Goal: Task Accomplishment & Management: Manage account settings

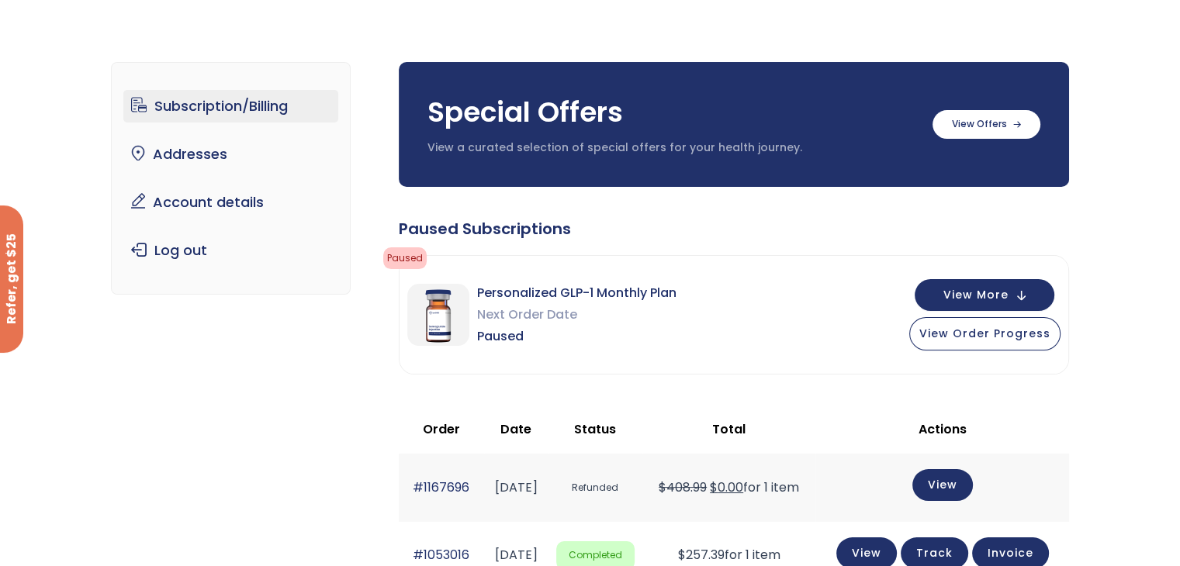
scroll to position [42, 0]
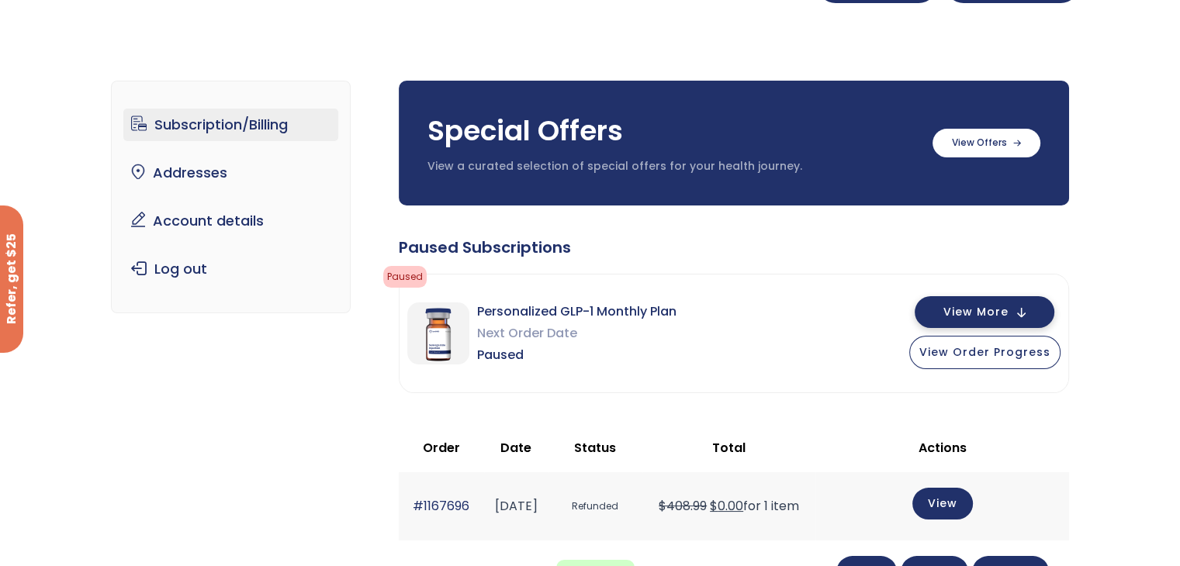
click at [974, 313] on span "View More" at bounding box center [975, 312] width 65 height 10
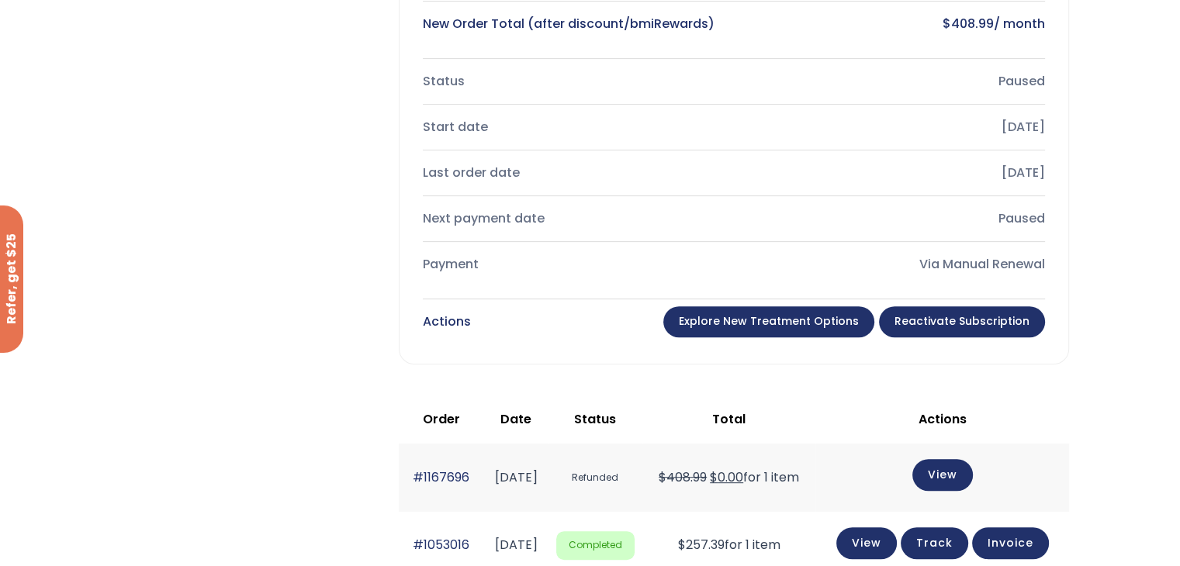
scroll to position [606, 0]
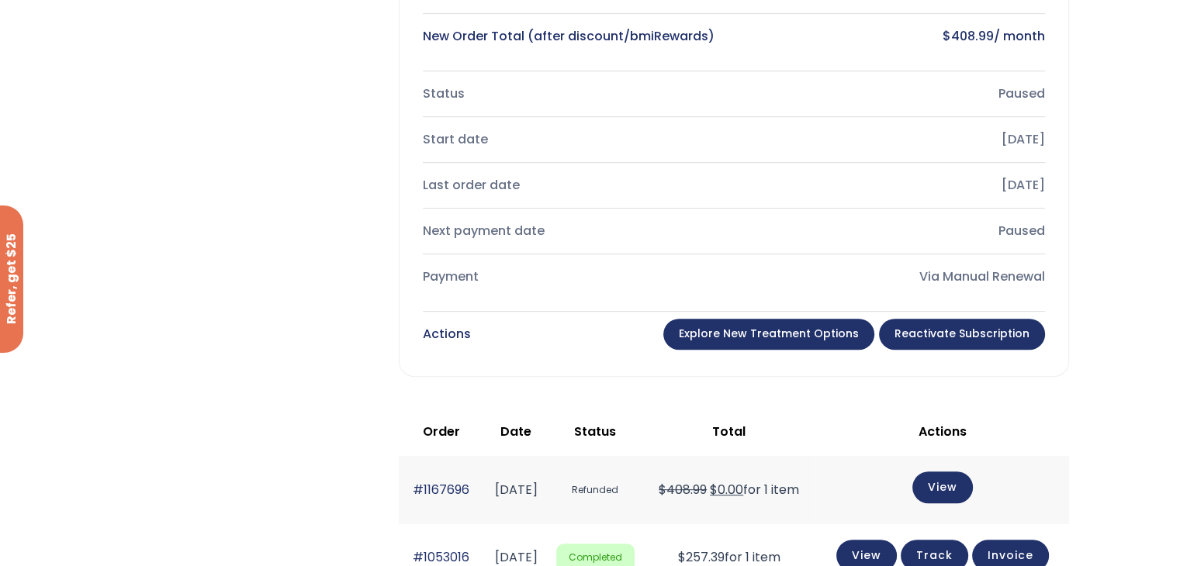
click at [762, 331] on link "Explore New Treatment Options" at bounding box center [768, 334] width 211 height 31
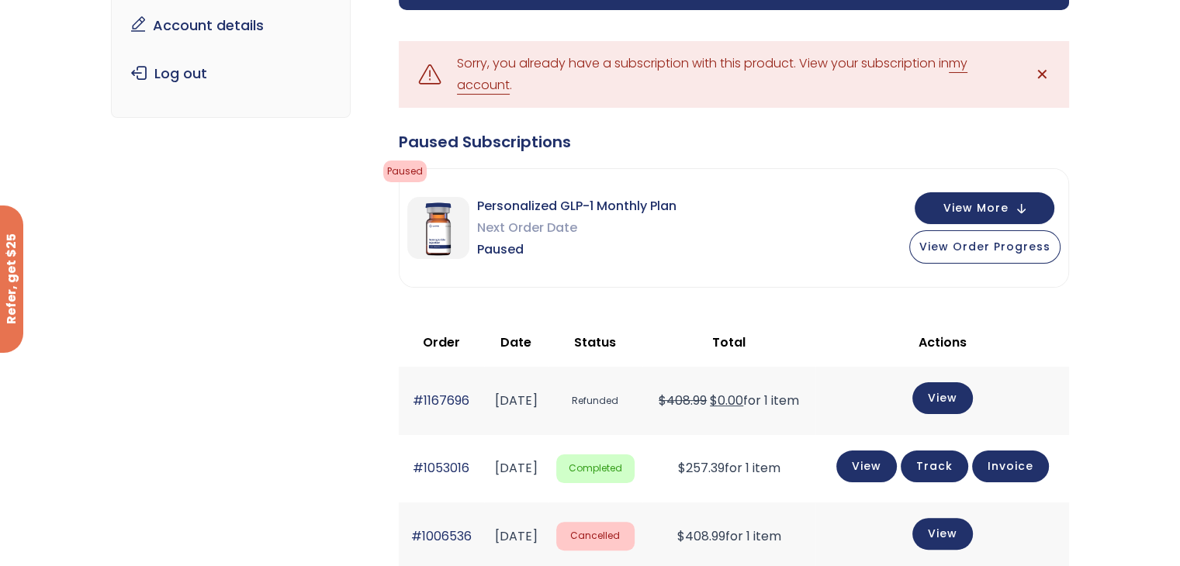
scroll to position [282, 0]
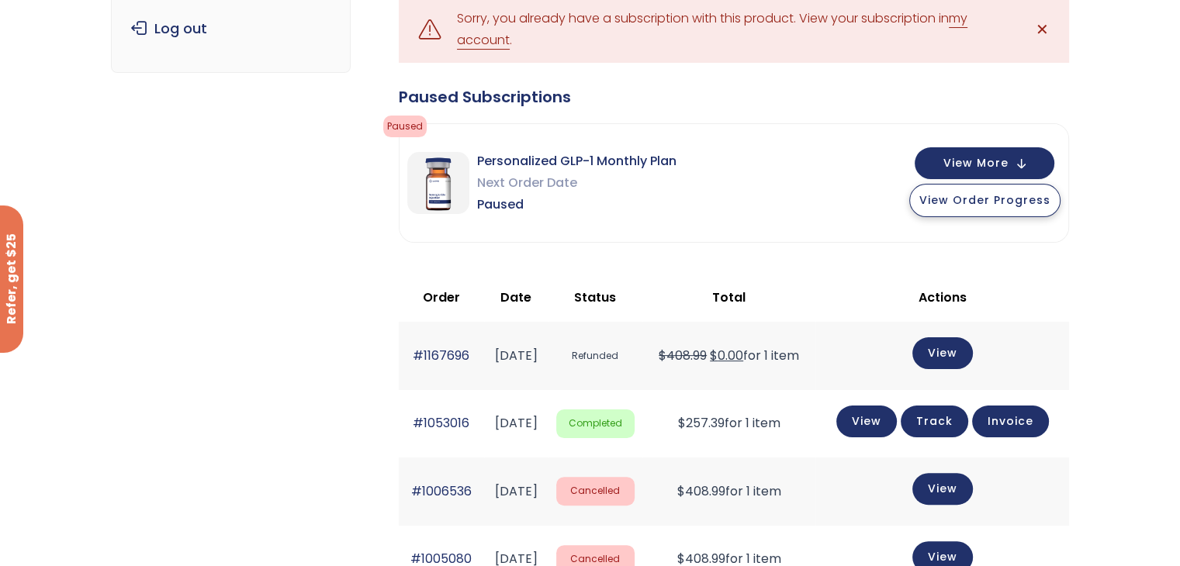
click at [973, 199] on span "View Order Progress" at bounding box center [984, 200] width 131 height 16
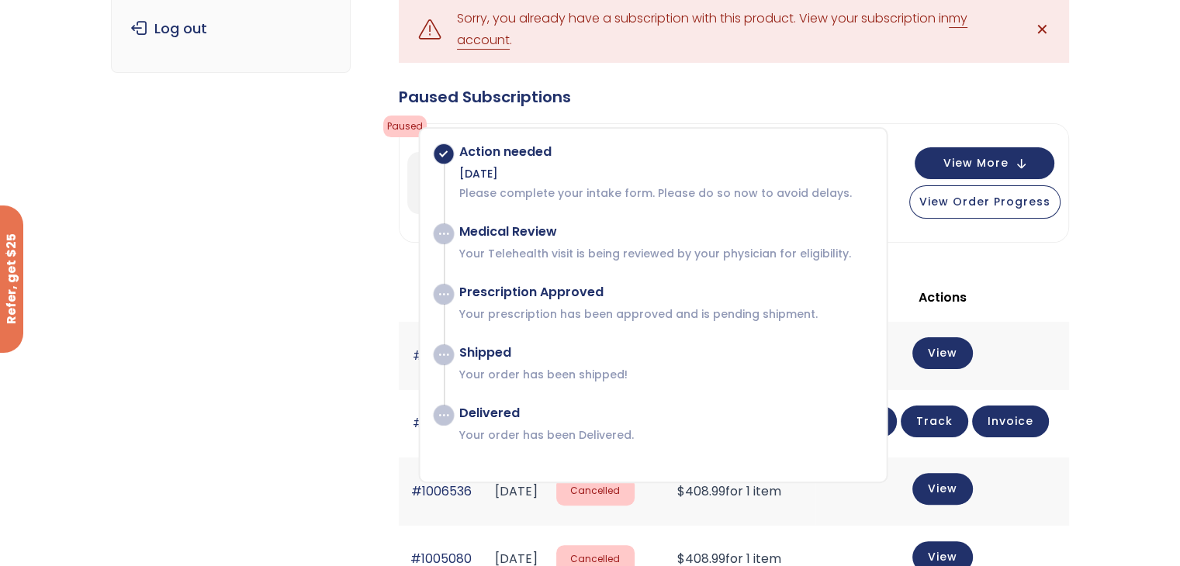
click at [1053, 256] on div "Paused Subscriptions Paused Action needed Sep 14, 2024 Please complete your int…" at bounding box center [734, 509] width 670 height 847
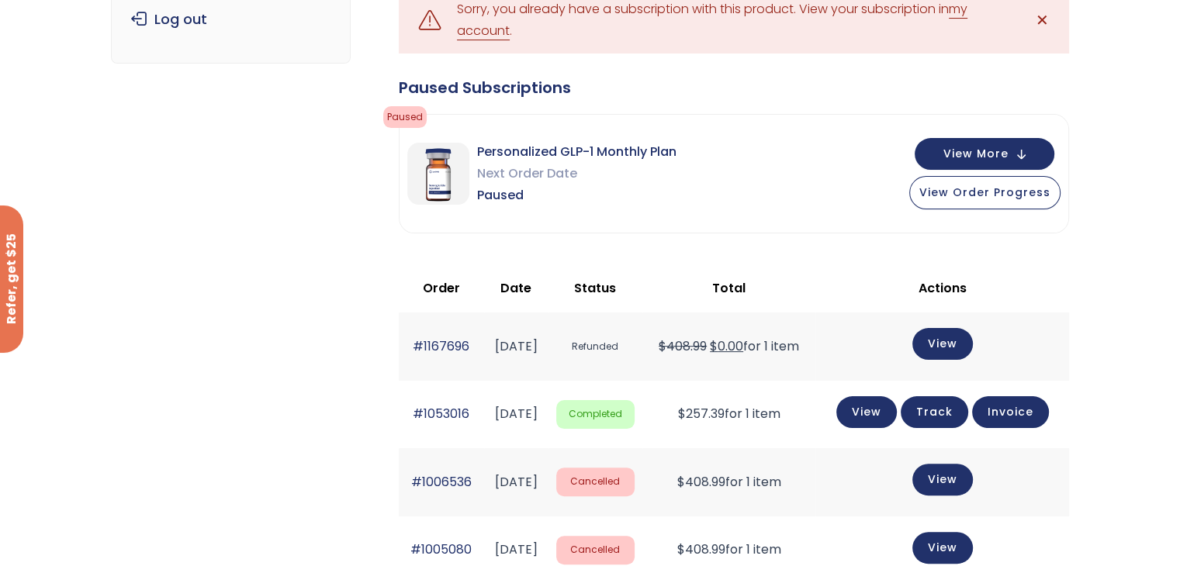
scroll to position [251, 0]
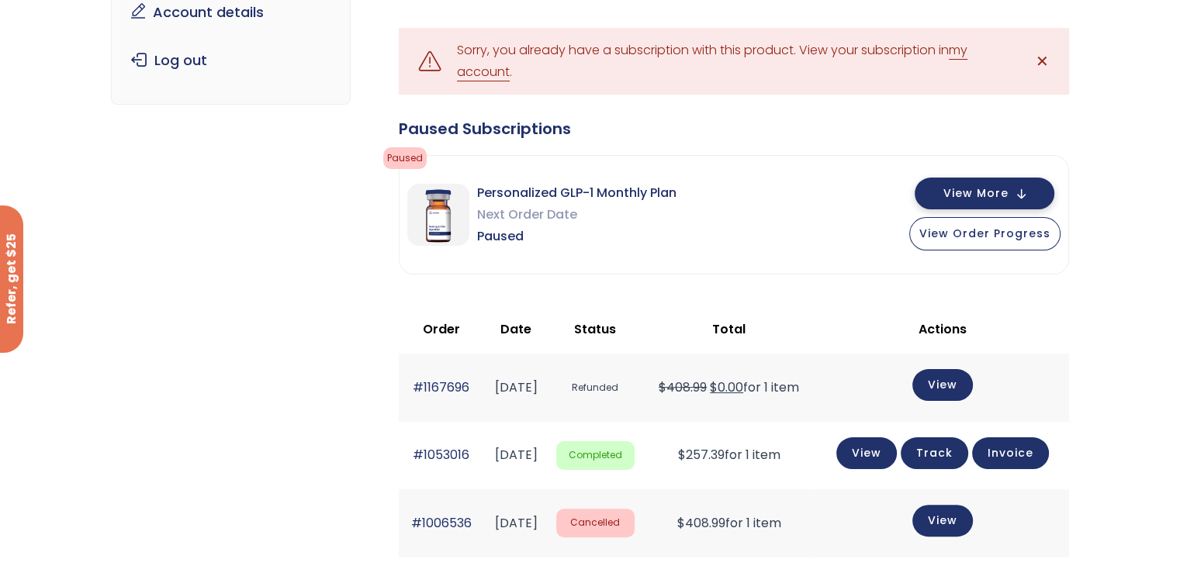
click at [960, 192] on span "View More" at bounding box center [975, 193] width 65 height 10
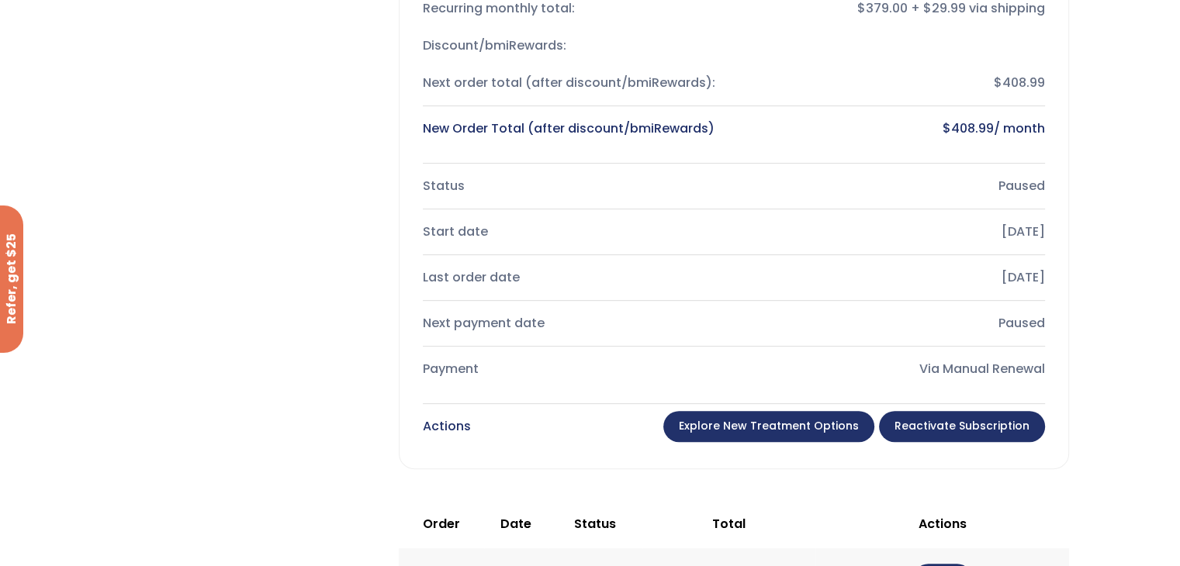
scroll to position [609, 0]
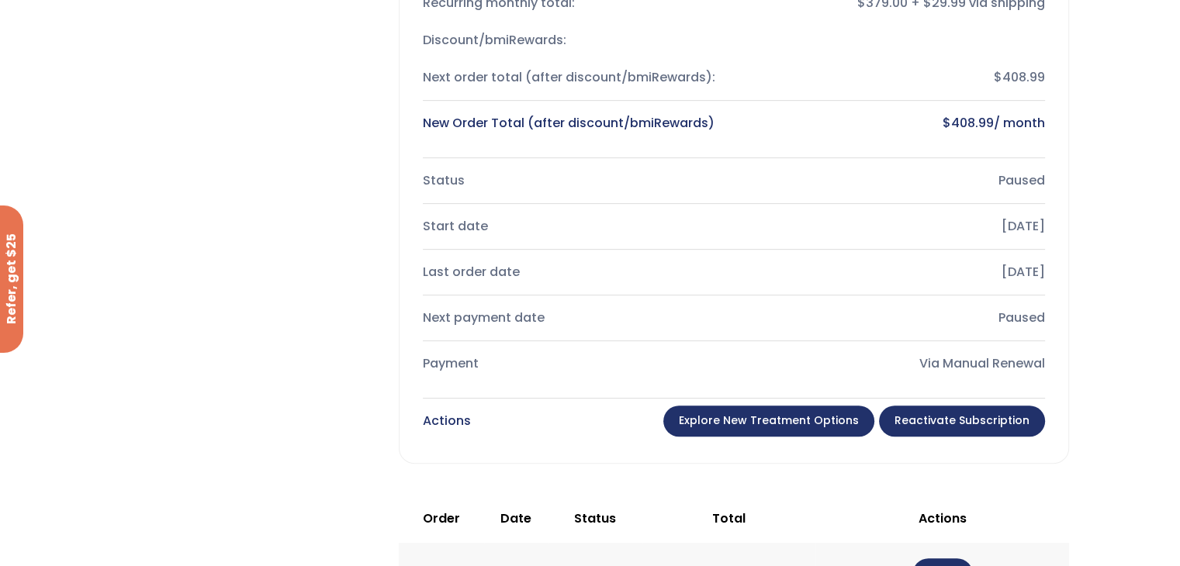
click at [819, 417] on link "Explore New Treatment Options" at bounding box center [768, 421] width 211 height 31
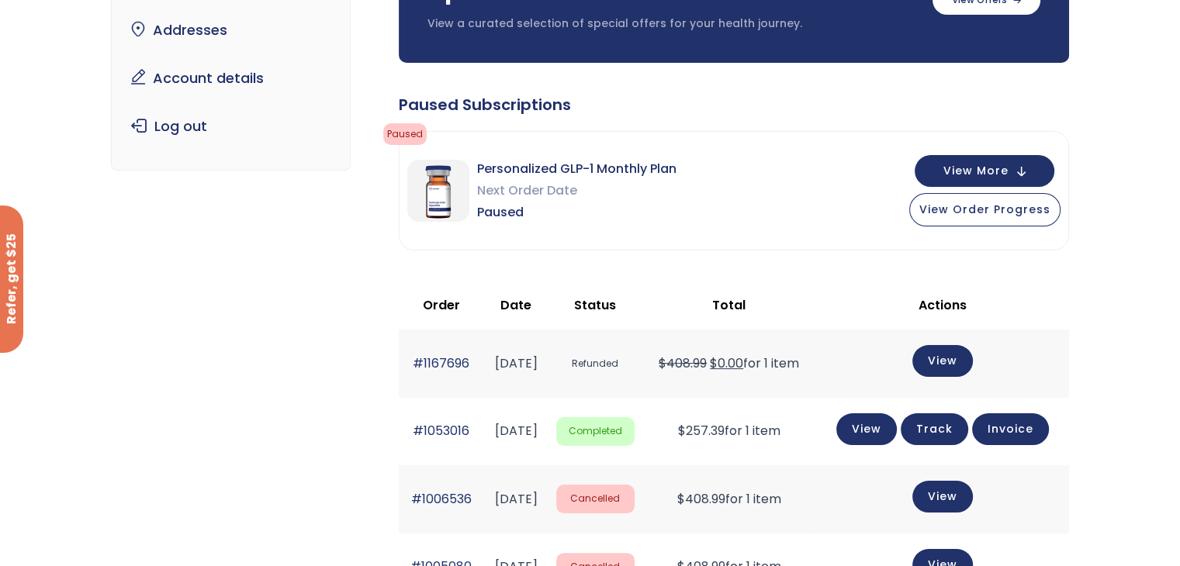
scroll to position [145, 0]
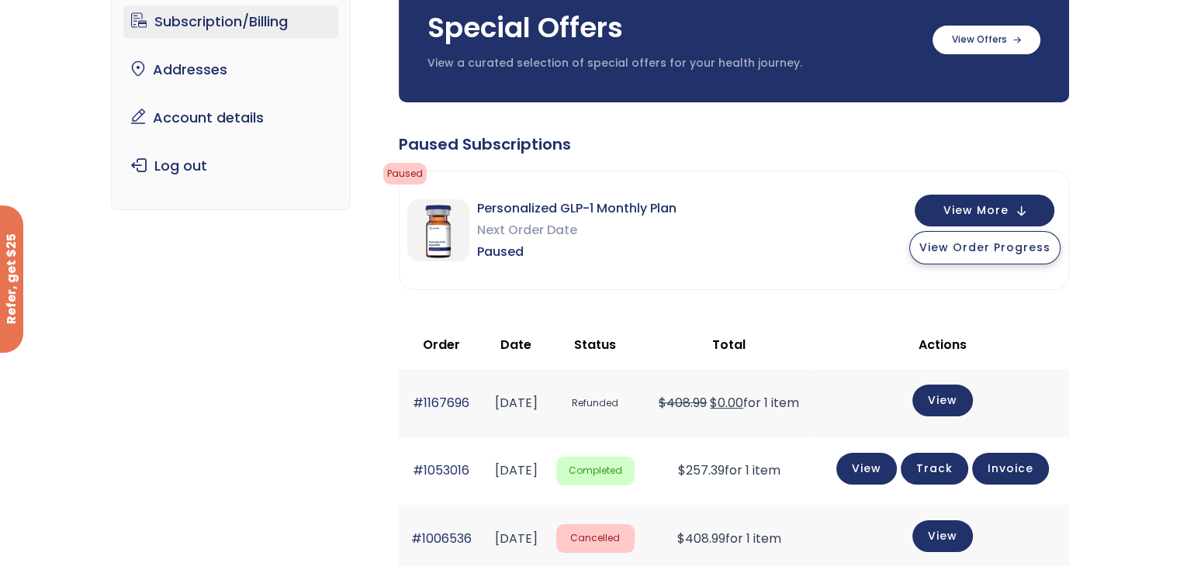
click at [987, 246] on span "View Order Progress" at bounding box center [984, 248] width 131 height 16
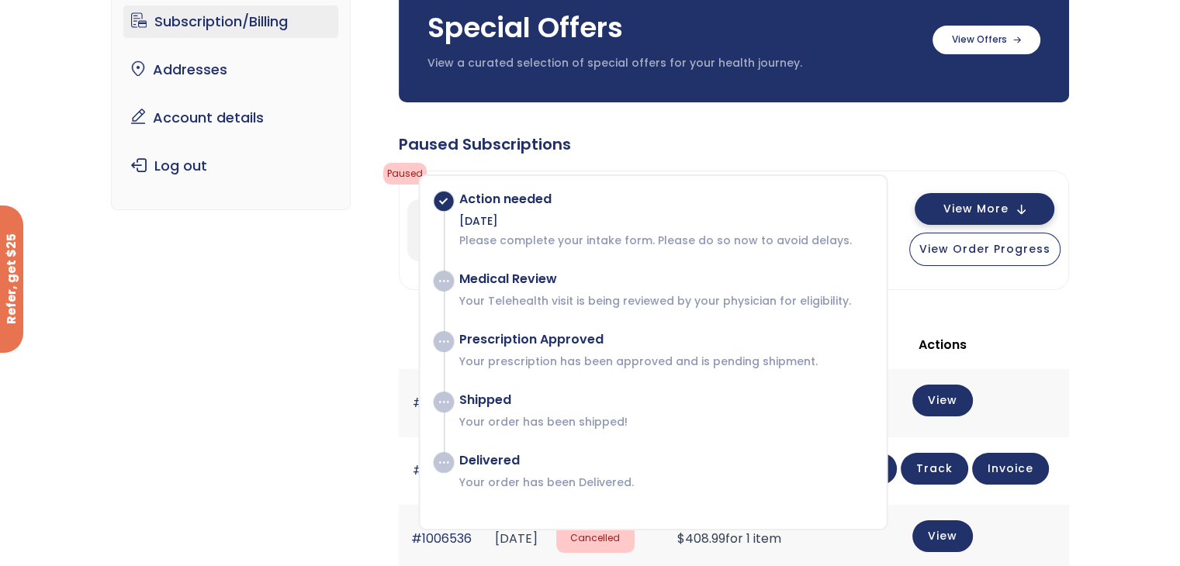
click at [1002, 206] on span "View More" at bounding box center [975, 209] width 65 height 10
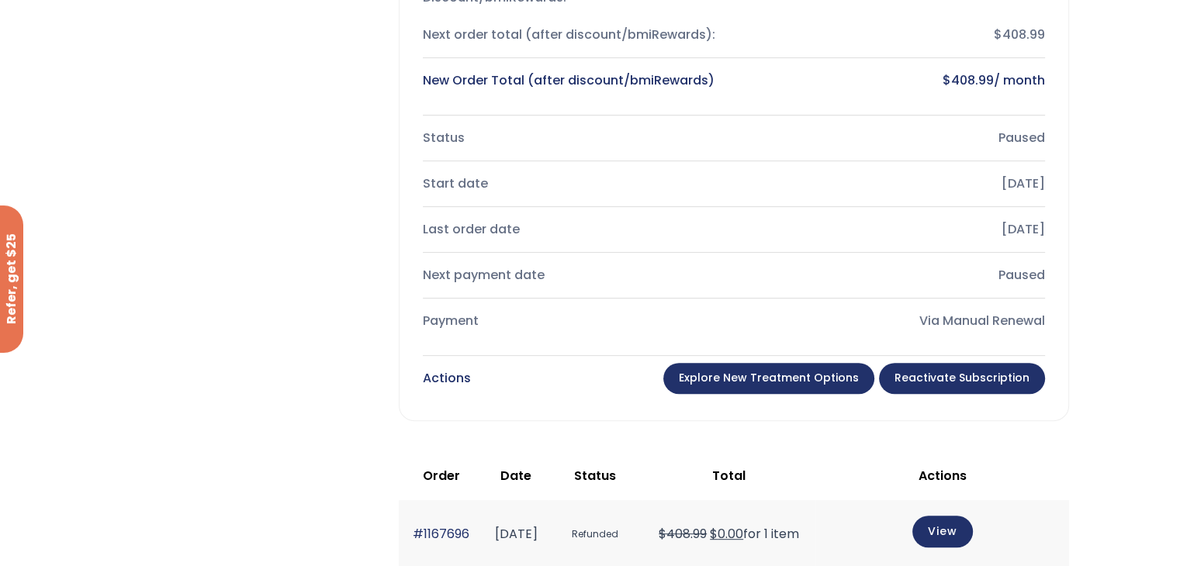
scroll to position [584, 0]
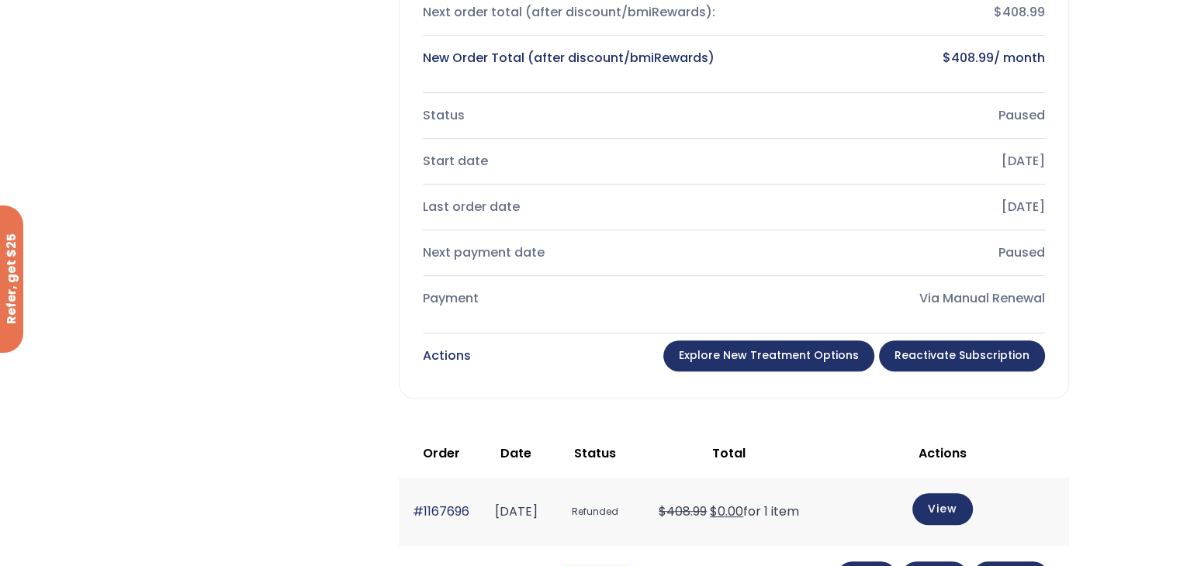
click at [934, 364] on link "Reactivate Subscription" at bounding box center [962, 356] width 166 height 31
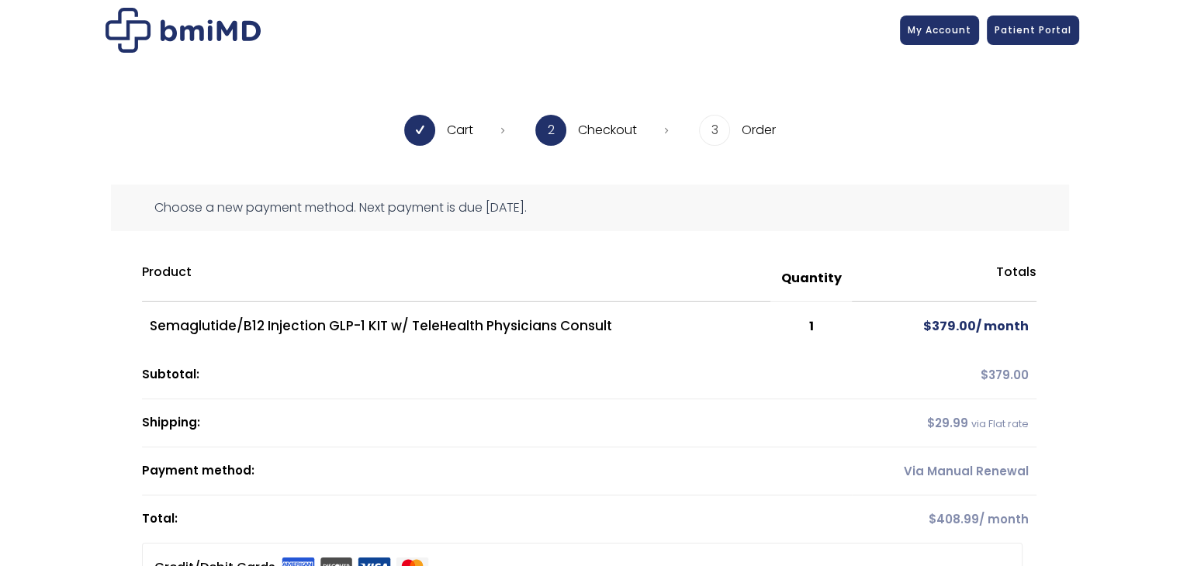
drag, startPoint x: 1191, startPoint y: 71, endPoint x: 1191, endPoint y: 50, distance: 20.9
click at [1179, 50] on html "JOIN 50k+ MEMBERS IN REACHING THEIR WEIGHT LOSS GOALS .path{fill:none;stroke:#3…" at bounding box center [590, 283] width 1180 height 566
click at [1018, 22] on span "Patient Portal" at bounding box center [1032, 27] width 77 height 13
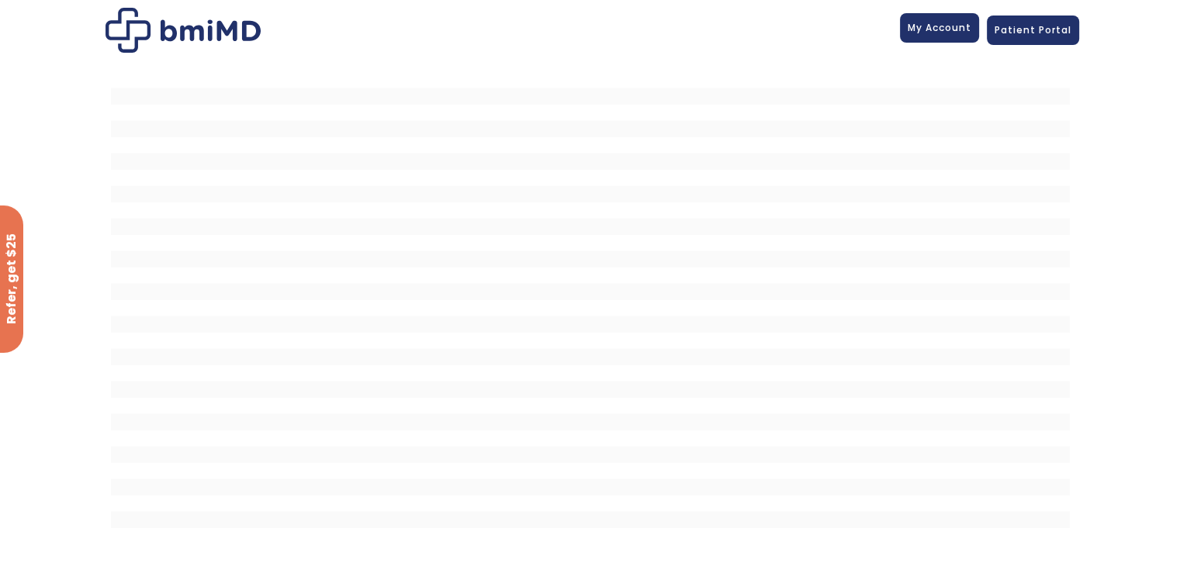
click at [925, 29] on span "My Account" at bounding box center [940, 27] width 64 height 13
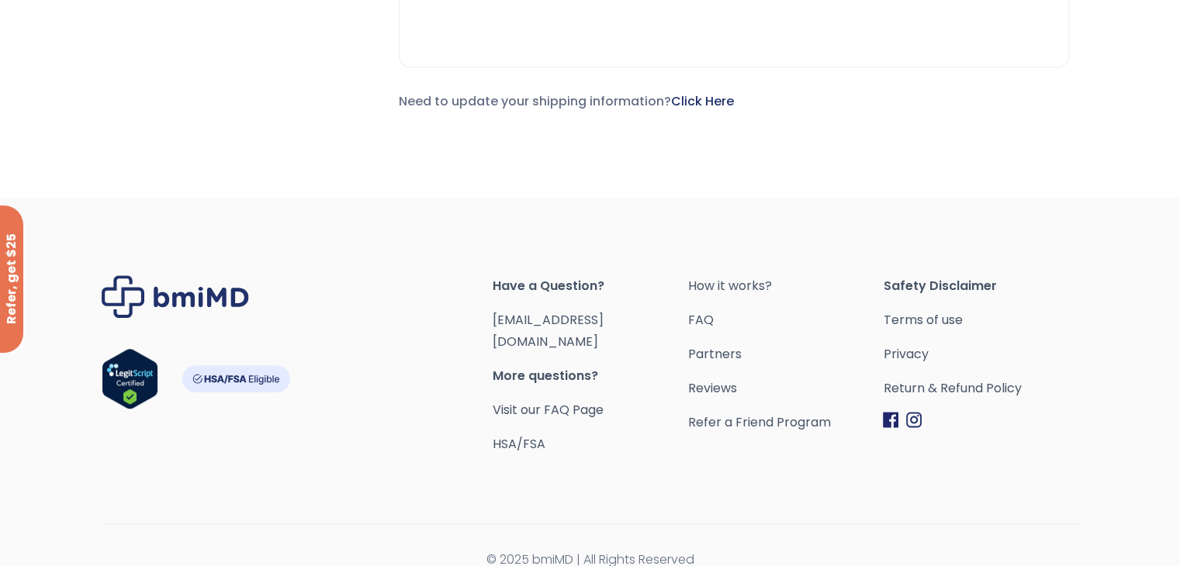
scroll to position [1039, 0]
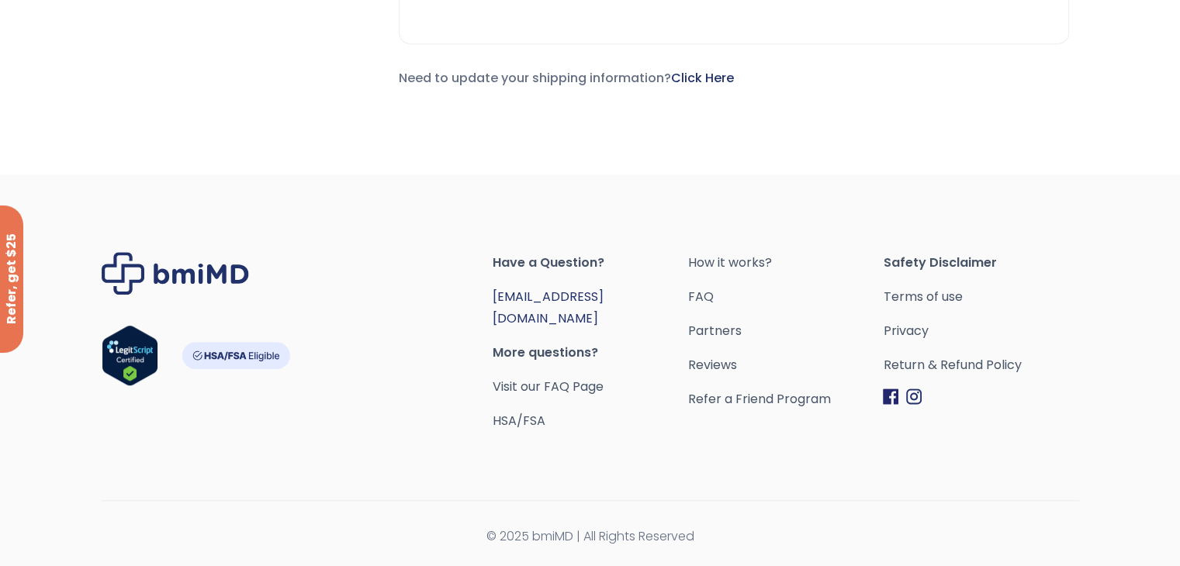
click at [573, 318] on link "[EMAIL_ADDRESS][DOMAIN_NAME]" at bounding box center [548, 308] width 111 height 40
click at [872, 218] on div "Have a Question? [EMAIL_ADDRESS][DOMAIN_NAME] More questions? Visit our FAQ Pag…" at bounding box center [590, 371] width 1151 height 392
